Goal: Answer question/provide support: Share knowledge or assist other users

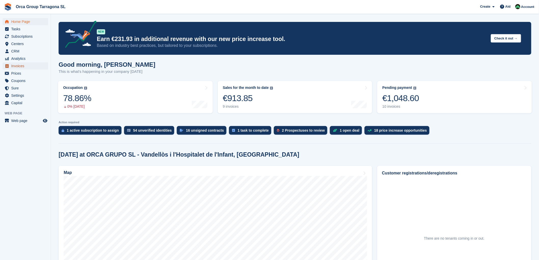
click at [23, 68] on font "Invoices" at bounding box center [17, 66] width 13 height 4
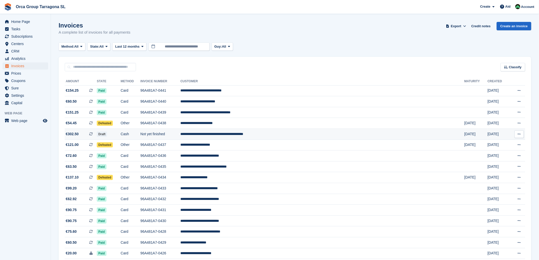
click at [243, 135] on font "**********" at bounding box center [211, 134] width 63 height 4
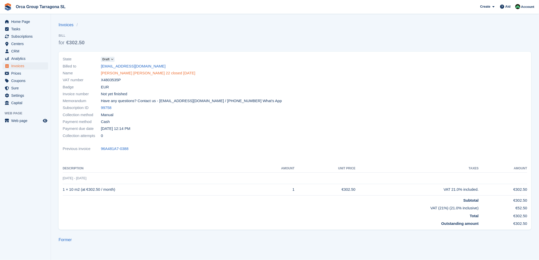
click at [149, 73] on font "KATHLEEN ALICIA GAYE THOMAS HB 22 closed 08/28/25" at bounding box center [148, 73] width 95 height 4
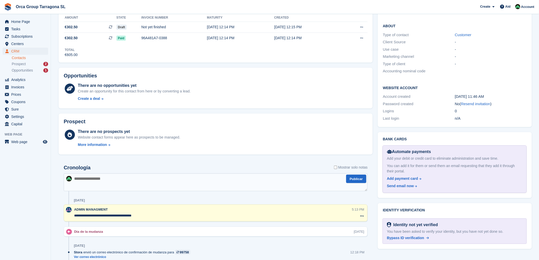
scroll to position [141, 0]
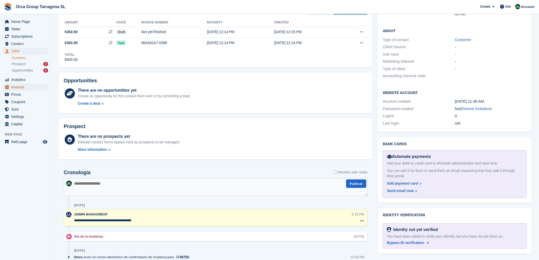
click at [30, 87] on span "Invoices" at bounding box center [26, 87] width 31 height 7
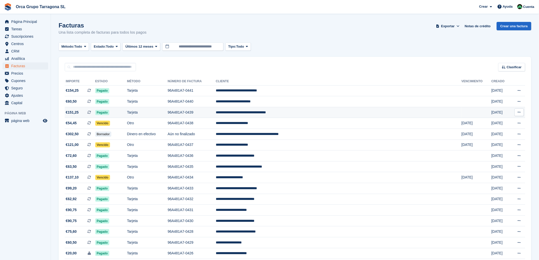
click at [519, 111] on icon at bounding box center [519, 112] width 3 height 3
click at [489, 123] on p "Descargar PDF" at bounding box center [499, 122] width 44 height 7
click at [521, 100] on button at bounding box center [519, 102] width 9 height 8
click at [489, 112] on p "Descargar PDF" at bounding box center [499, 111] width 44 height 7
click at [519, 90] on icon at bounding box center [519, 90] width 3 height 3
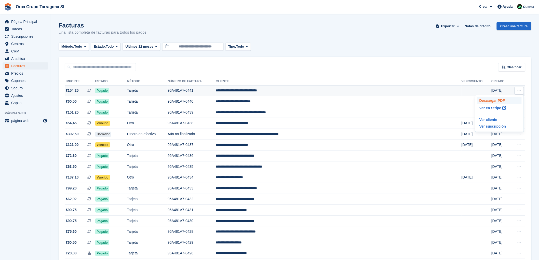
click at [491, 101] on p "Descargar PDF" at bounding box center [499, 100] width 44 height 7
click at [284, 145] on td "**********" at bounding box center [339, 145] width 246 height 11
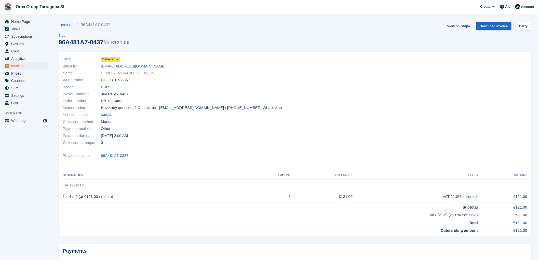
click at [121, 74] on font "SEMP RENOVABLE SL HB 12" at bounding box center [127, 73] width 52 height 4
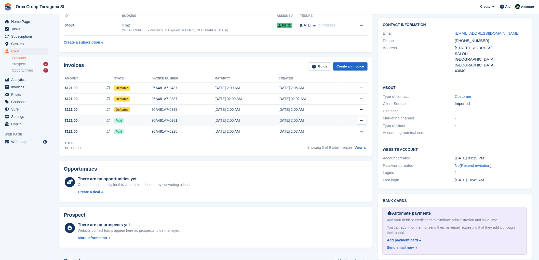
scroll to position [141, 0]
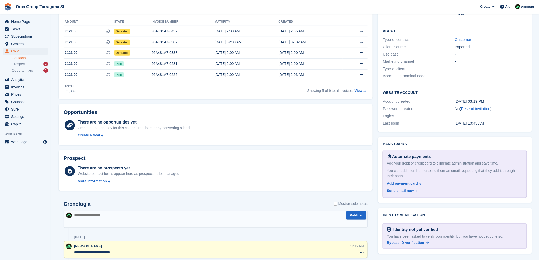
click at [86, 220] on textarea at bounding box center [216, 219] width 304 height 18
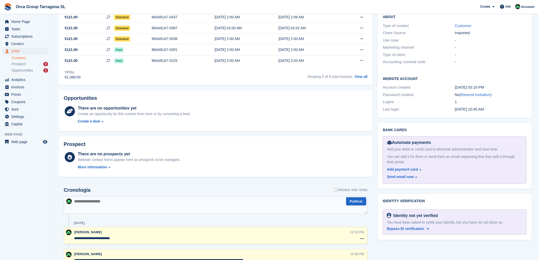
scroll to position [226, 0]
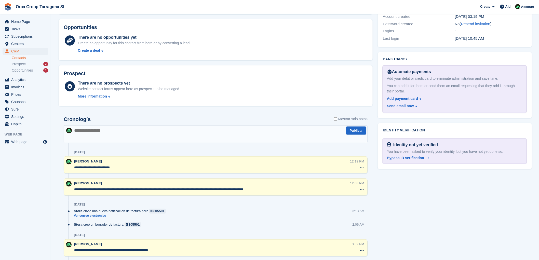
click at [85, 132] on textarea at bounding box center [216, 134] width 304 height 18
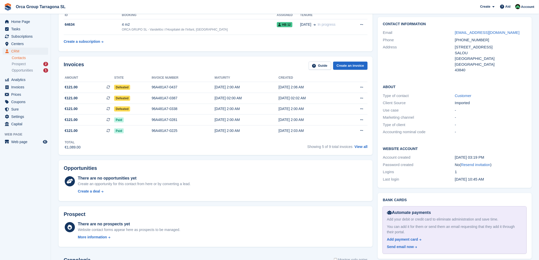
scroll to position [85, 0]
type textarea "**********"
drag, startPoint x: 179, startPoint y: 109, endPoint x: 147, endPoint y: 108, distance: 31.4
click at [147, 108] on tr "€121.00 Esta es una factura de suscripción recurrente. Defeated 96A481A7-0338 J…" at bounding box center [216, 109] width 304 height 11
click at [155, 83] on td "96A481A7-0437" at bounding box center [183, 88] width 63 height 11
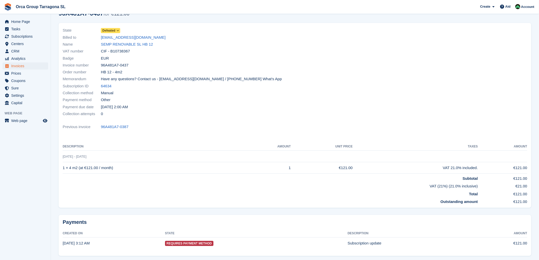
scroll to position [48, 0]
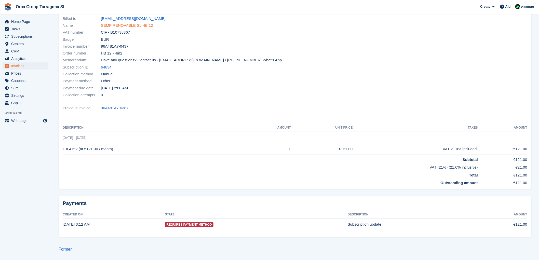
click at [120, 24] on font "SEMP RENOVABLE SL HB 12" at bounding box center [127, 25] width 52 height 4
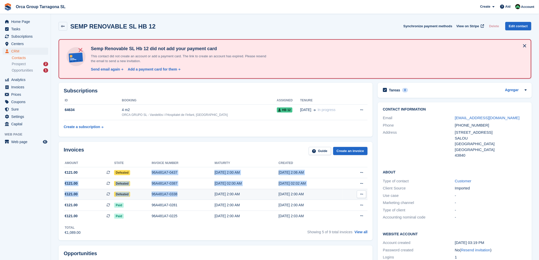
drag, startPoint x: 146, startPoint y: 169, endPoint x: 183, endPoint y: 190, distance: 42.5
click at [183, 190] on tbody "€121.00 Esta es una factura de suscripción recurrente. Defeated 96A481A7-0437 S…" at bounding box center [216, 194] width 304 height 54
click at [189, 174] on div "96A481A7-0437" at bounding box center [183, 172] width 63 height 5
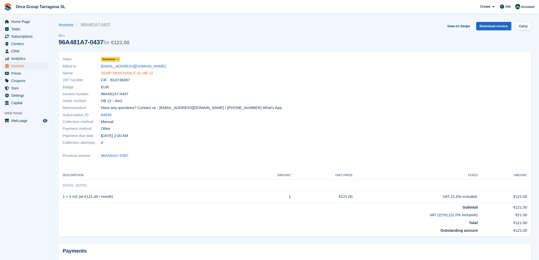
click at [122, 72] on font "SEMP RENOVABLE SL HB 12" at bounding box center [127, 73] width 52 height 4
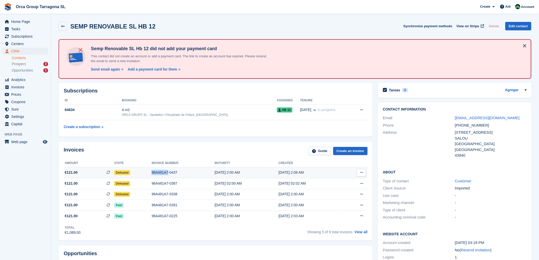
drag, startPoint x: 147, startPoint y: 171, endPoint x: 165, endPoint y: 174, distance: 18.1
click at [165, 174] on tr "€121.00 Esta es una factura de suscripción recurrente. Defeated 96A481A7-0437 […" at bounding box center [216, 172] width 304 height 11
click at [187, 187] on td "96A481A7-0387" at bounding box center [183, 183] width 63 height 11
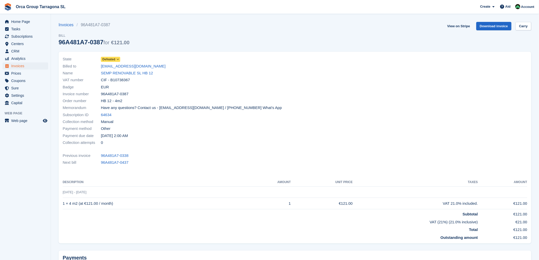
drag, startPoint x: 131, startPoint y: 72, endPoint x: 145, endPoint y: 89, distance: 22.3
click at [132, 72] on font "SEMP RENOVABLE SL HB 12" at bounding box center [127, 73] width 52 height 4
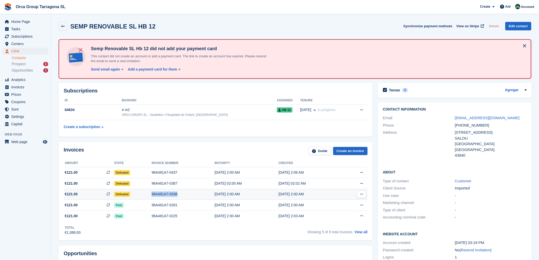
drag, startPoint x: 147, startPoint y: 194, endPoint x: 176, endPoint y: 197, distance: 29.7
click at [176, 197] on tr "€121.00 Esta es una factura de suscripción recurrente. Defeated 96A481A7-0338 […" at bounding box center [216, 194] width 304 height 11
copy tr "96A481A7-0338"
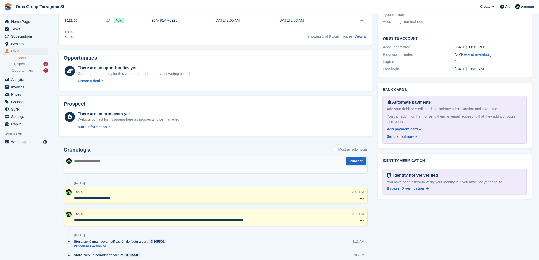
scroll to position [215, 0]
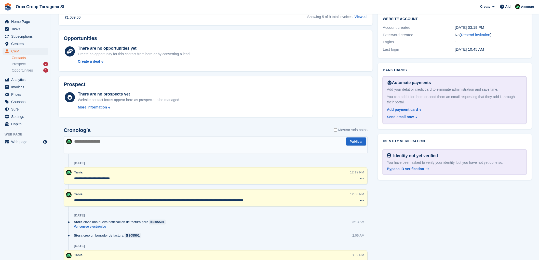
click at [82, 146] on textarea at bounding box center [216, 145] width 304 height 18
paste textarea "**********"
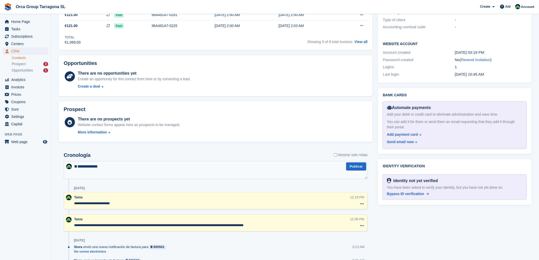
scroll to position [102, 0]
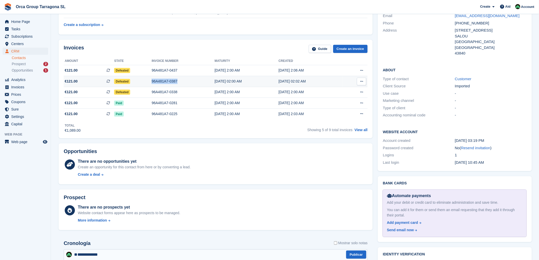
drag, startPoint x: 148, startPoint y: 80, endPoint x: 178, endPoint y: 80, distance: 30.1
click at [178, 80] on tr "€121.00 Esta es una factura de suscripción recurrente. Defeated 96A481A7-0387 0…" at bounding box center [216, 81] width 304 height 11
copy tr "96A481A7-0387"
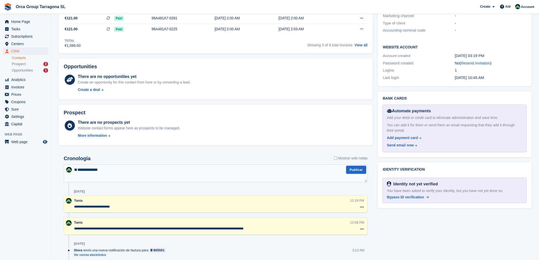
click at [112, 176] on textarea "**********" at bounding box center [216, 174] width 304 height 18
paste textarea "**********"
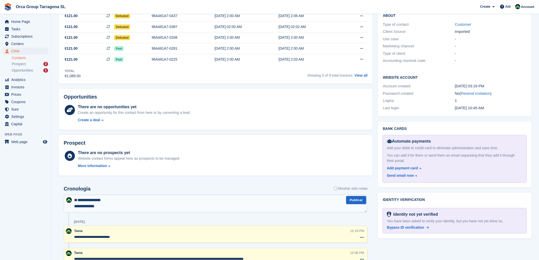
scroll to position [74, 0]
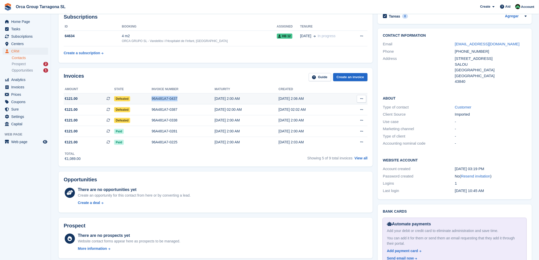
drag, startPoint x: 149, startPoint y: 95, endPoint x: 175, endPoint y: 95, distance: 25.5
click at [175, 95] on tr "€121.00 Esta es una factura de suscripción recurrente. Defeated 96A481A7-0437 S…" at bounding box center [216, 99] width 304 height 11
copy tr "96A481A7-0437"
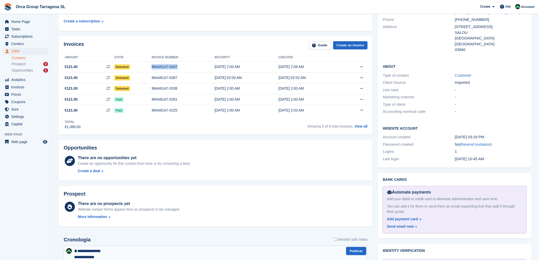
scroll to position [215, 0]
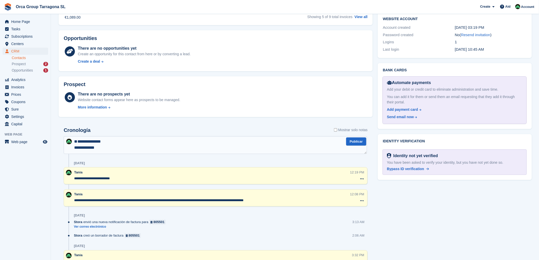
click at [112, 149] on textarea "**********" at bounding box center [215, 145] width 303 height 18
paste textarea "**********"
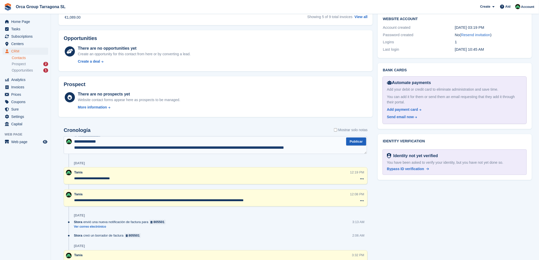
type textarea "**********"
click at [350, 141] on button "Publicar" at bounding box center [356, 142] width 20 height 8
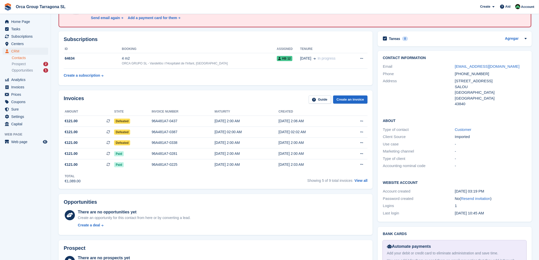
scroll to position [0, 0]
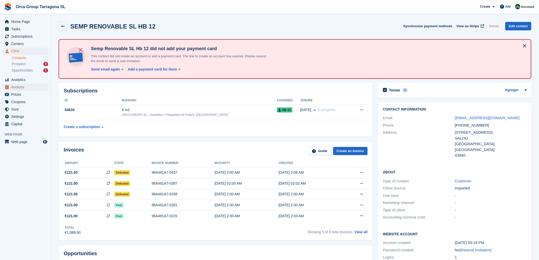
click at [24, 88] on font "Invoices" at bounding box center [17, 87] width 13 height 4
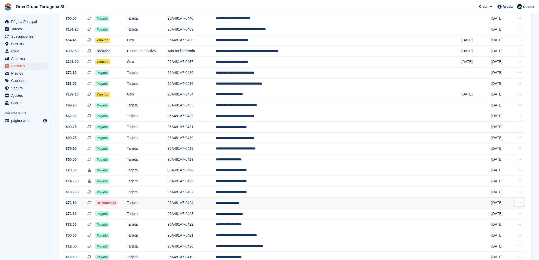
scroll to position [85, 0]
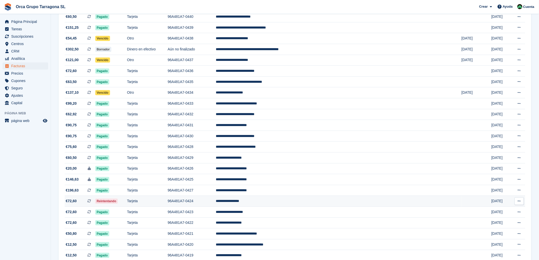
click at [283, 202] on td "**********" at bounding box center [339, 201] width 246 height 11
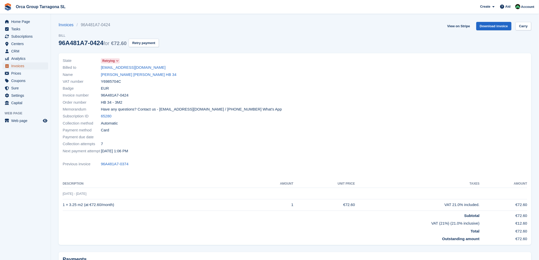
click at [36, 66] on span "Invoices" at bounding box center [26, 65] width 31 height 7
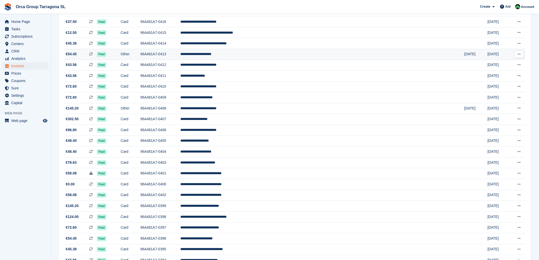
scroll to position [397, 0]
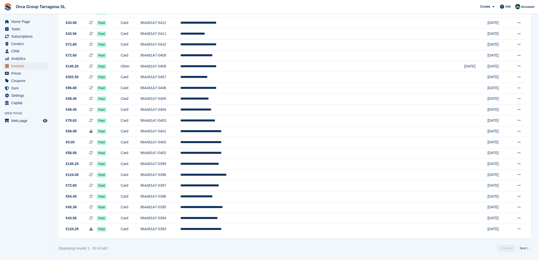
click at [25, 67] on span "Invoices" at bounding box center [26, 65] width 31 height 7
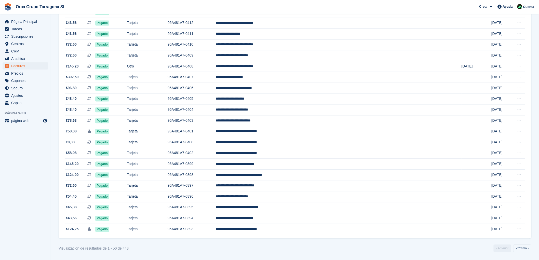
scroll to position [0, 0]
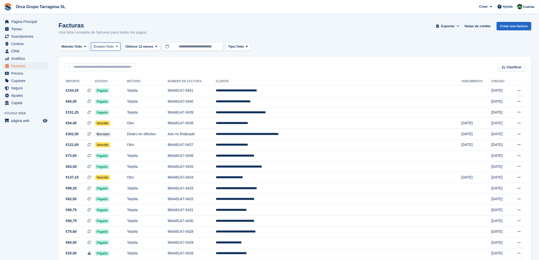
click at [117, 45] on icon at bounding box center [117, 46] width 2 height 3
click at [117, 87] on link "Abierto" at bounding box center [115, 86] width 44 height 9
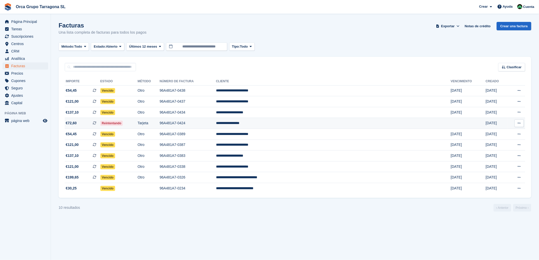
click at [293, 122] on td "**********" at bounding box center [333, 123] width 235 height 11
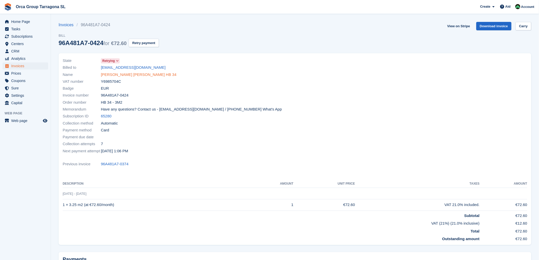
click at [123, 72] on font "[PERSON_NAME] [PERSON_NAME] HB 34" at bounding box center [139, 74] width 76 height 4
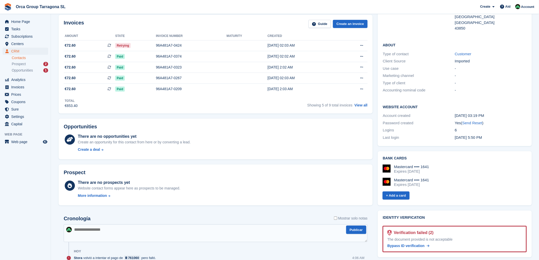
scroll to position [198, 0]
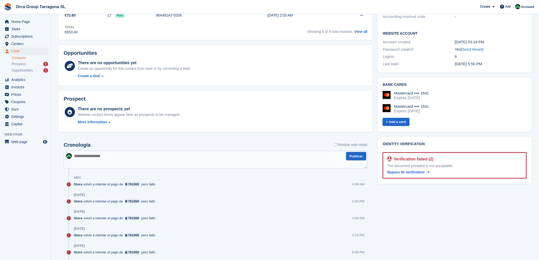
click at [83, 158] on textarea at bounding box center [216, 160] width 304 height 18
type textarea "**********"
click at [362, 157] on button "Publicar" at bounding box center [356, 156] width 20 height 8
